Goal: Task Accomplishment & Management: Manage account settings

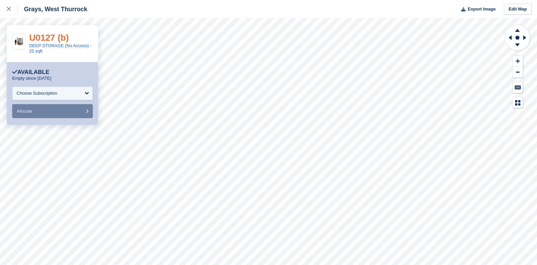
click at [50, 35] on link "U0127 (b)" at bounding box center [49, 38] width 40 height 10
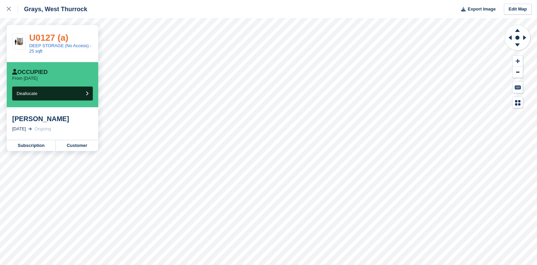
click at [46, 36] on link "U0127 (a)" at bounding box center [48, 38] width 39 height 10
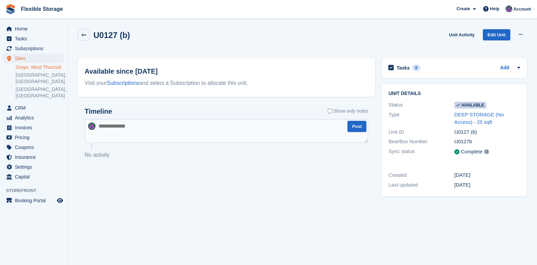
click at [123, 136] on textarea at bounding box center [226, 131] width 283 height 24
type textarea "***"
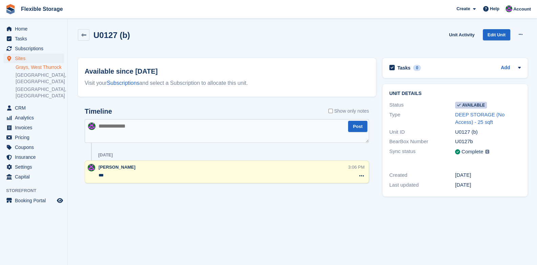
click at [147, 33] on div "U0127 (b) Unit Activity Edit Unit Make unavailable Delete unit" at bounding box center [302, 38] width 449 height 19
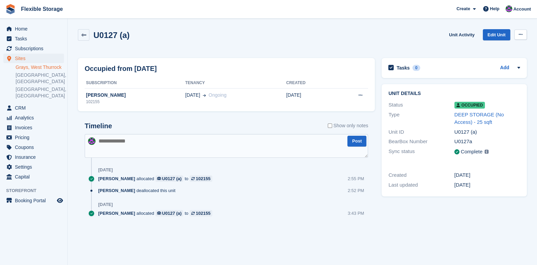
click at [525, 33] on button at bounding box center [520, 34] width 13 height 10
click at [453, 35] on link "Unit Activity" at bounding box center [461, 34] width 31 height 11
click at [120, 156] on textarea at bounding box center [226, 146] width 283 height 24
click at [133, 152] on textarea at bounding box center [226, 146] width 283 height 24
click at [139, 144] on textarea at bounding box center [226, 146] width 283 height 24
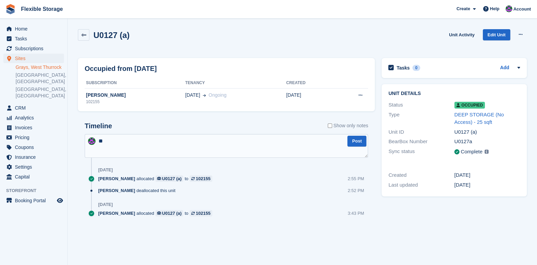
type textarea "***"
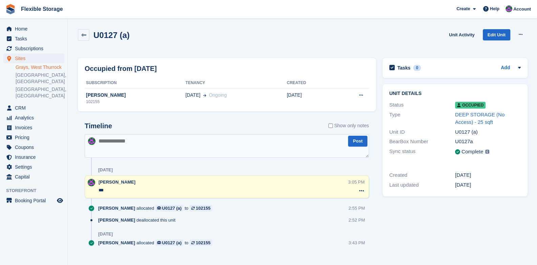
click at [178, 152] on textarea at bounding box center [227, 146] width 285 height 24
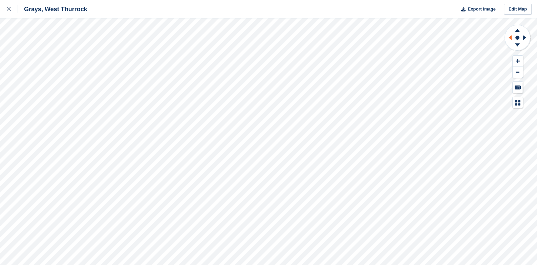
click at [513, 36] on icon at bounding box center [509, 38] width 8 height 18
